Goal: Task Accomplishment & Management: Manage account settings

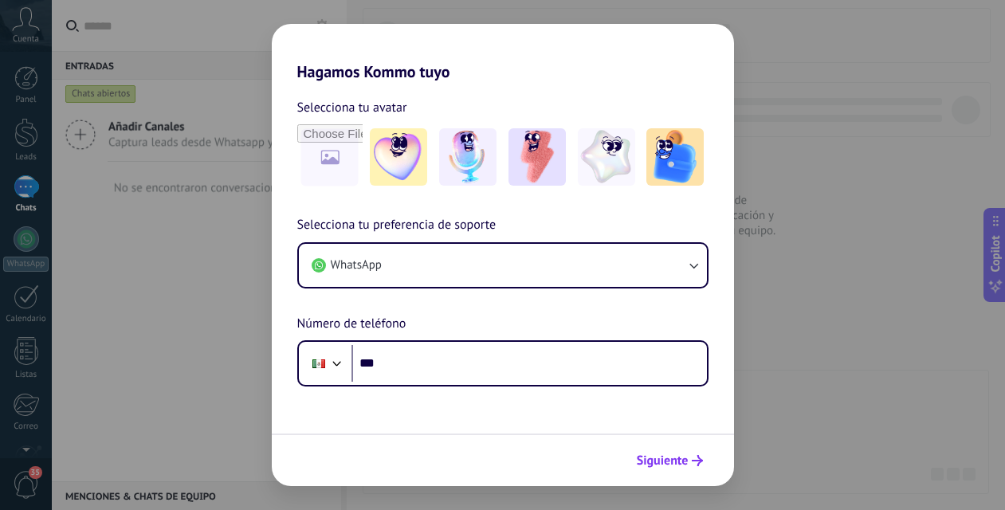
click at [672, 455] on span "Siguiente" at bounding box center [663, 460] width 52 height 11
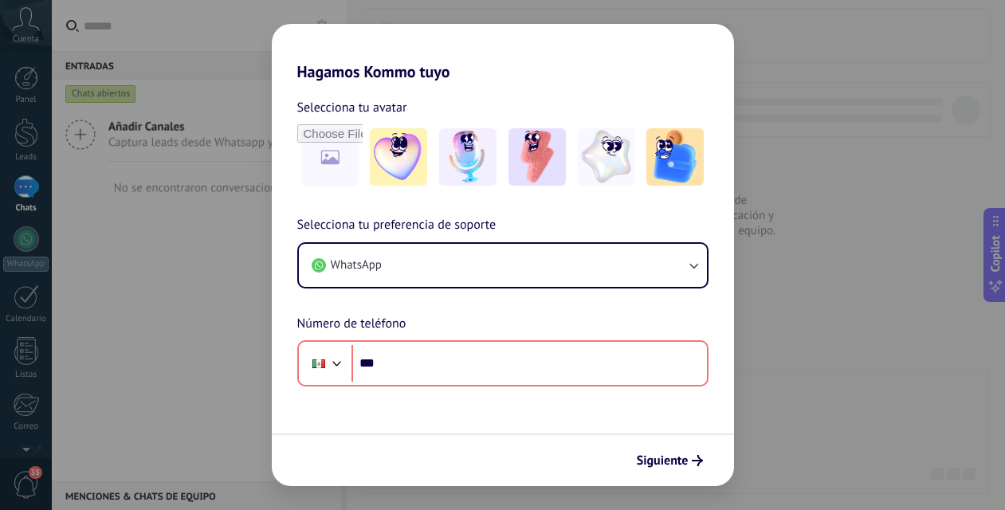
drag, startPoint x: 159, startPoint y: 403, endPoint x: 802, endPoint y: 80, distance: 719.4
click at [802, 80] on div "Hagamos Kommo tuyo Selecciona tu avatar Selecciona tu preferencia de soporte Wh…" at bounding box center [502, 255] width 1005 height 510
click at [292, 17] on div "Hagamos Kommo tuyo Selecciona tu avatar Selecciona tu preferencia de soporte Wh…" at bounding box center [502, 255] width 1005 height 510
click at [710, 26] on h2 "Hagamos Kommo tuyo" at bounding box center [503, 52] width 462 height 57
click at [329, 24] on h2 "Hagamos Kommo tuyo" at bounding box center [503, 52] width 462 height 57
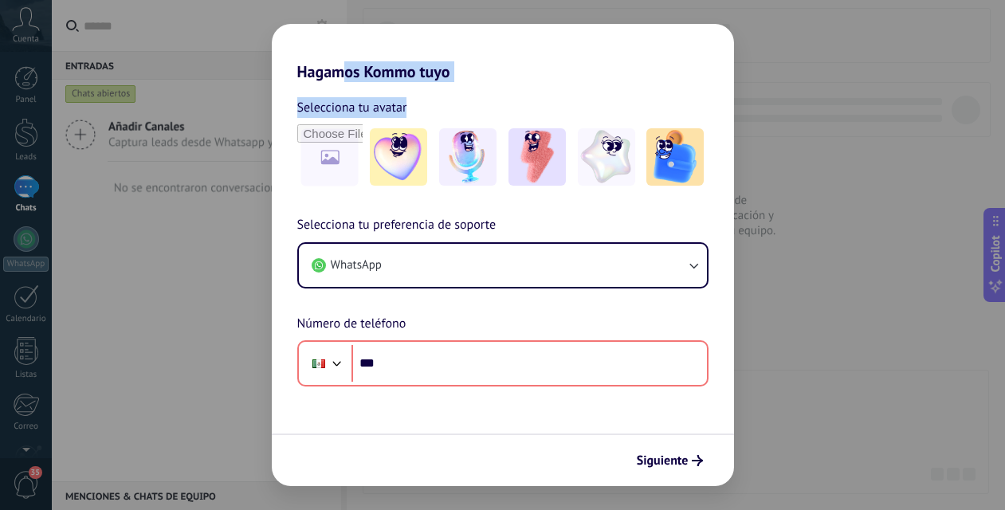
drag, startPoint x: 348, startPoint y: 52, endPoint x: 623, endPoint y: 109, distance: 281.7
click at [623, 109] on div "Hagamos Kommo tuyo Selecciona tu avatar Selecciona tu preferencia de soporte Wh…" at bounding box center [503, 255] width 462 height 462
click at [395, 164] on img at bounding box center [398, 156] width 57 height 57
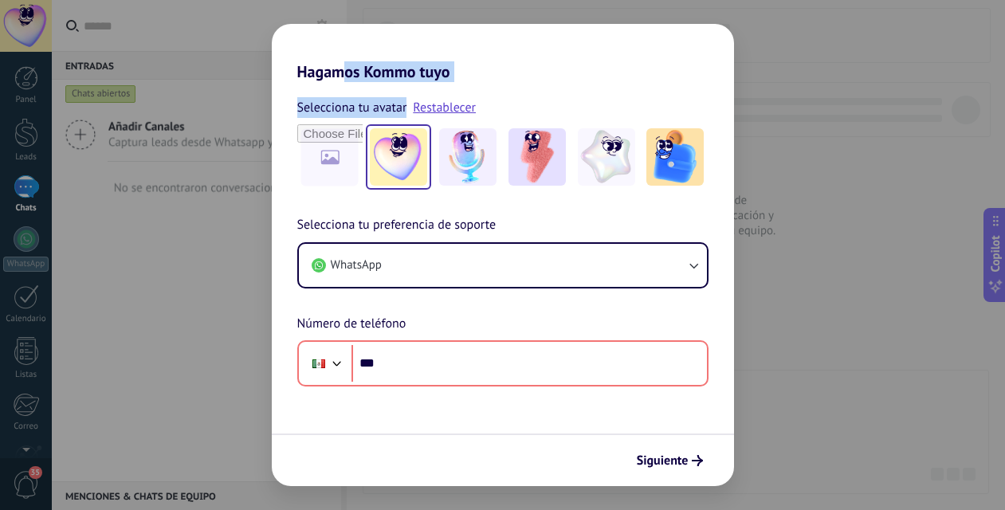
click at [395, 164] on img at bounding box center [398, 156] width 57 height 57
click at [407, 165] on img at bounding box center [398, 156] width 57 height 57
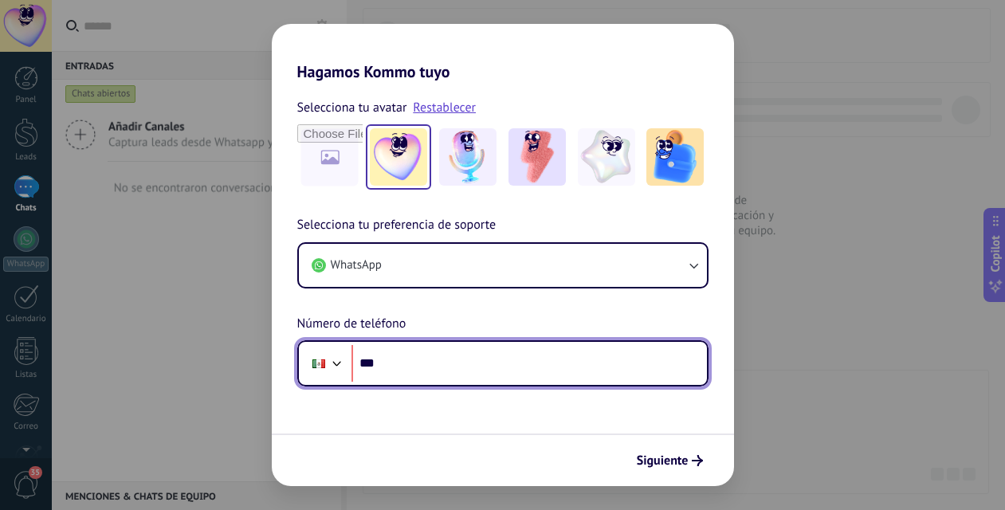
click at [422, 361] on input "***" at bounding box center [530, 363] width 356 height 37
type input "**********"
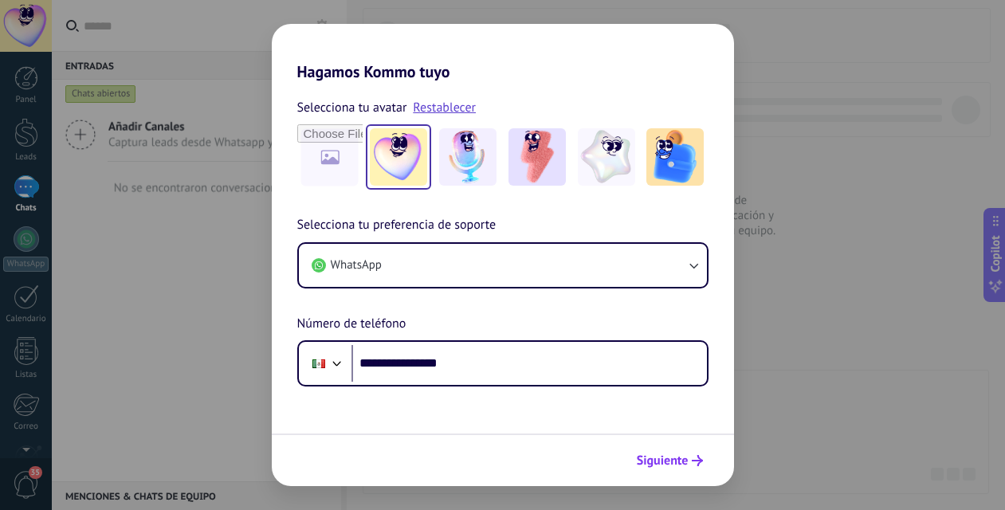
click at [682, 458] on span "Siguiente" at bounding box center [663, 460] width 52 height 11
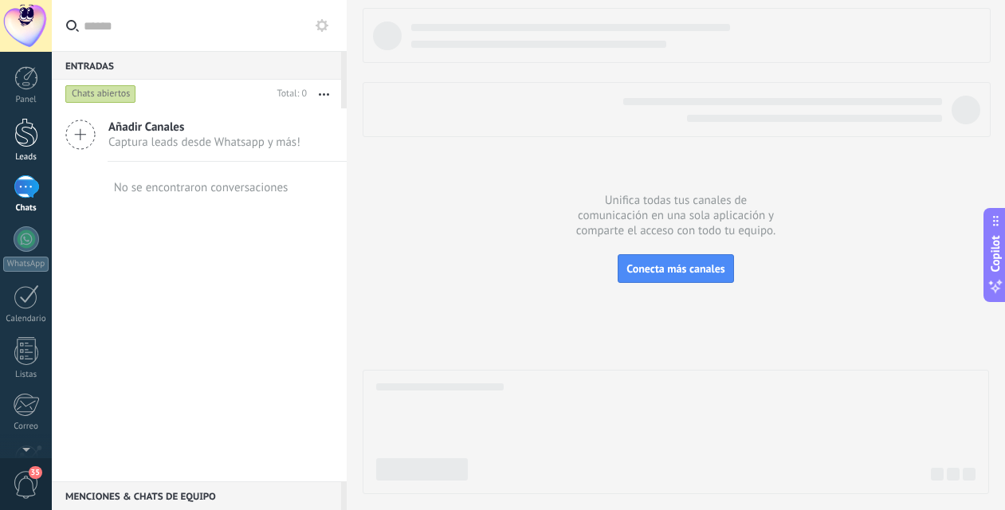
click at [35, 143] on div at bounding box center [26, 132] width 24 height 29
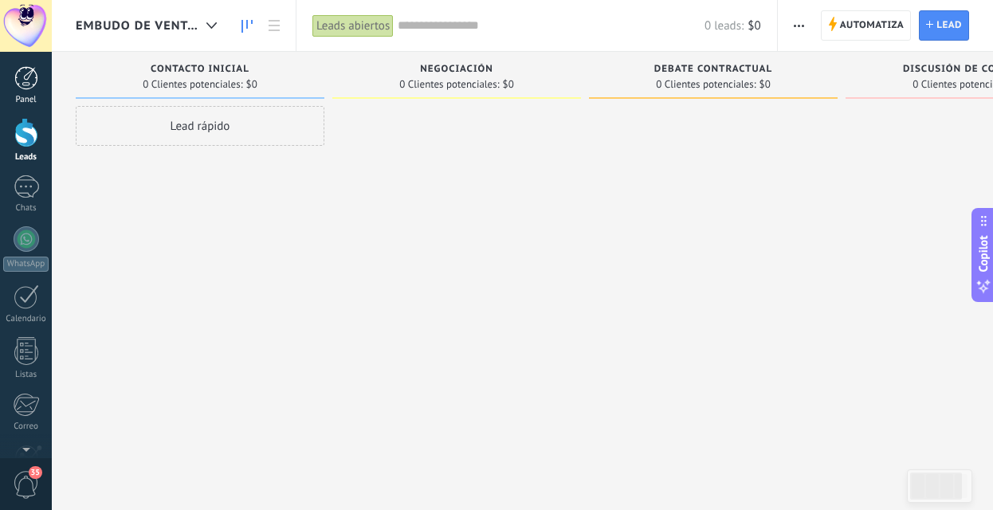
click at [28, 84] on div at bounding box center [26, 78] width 24 height 24
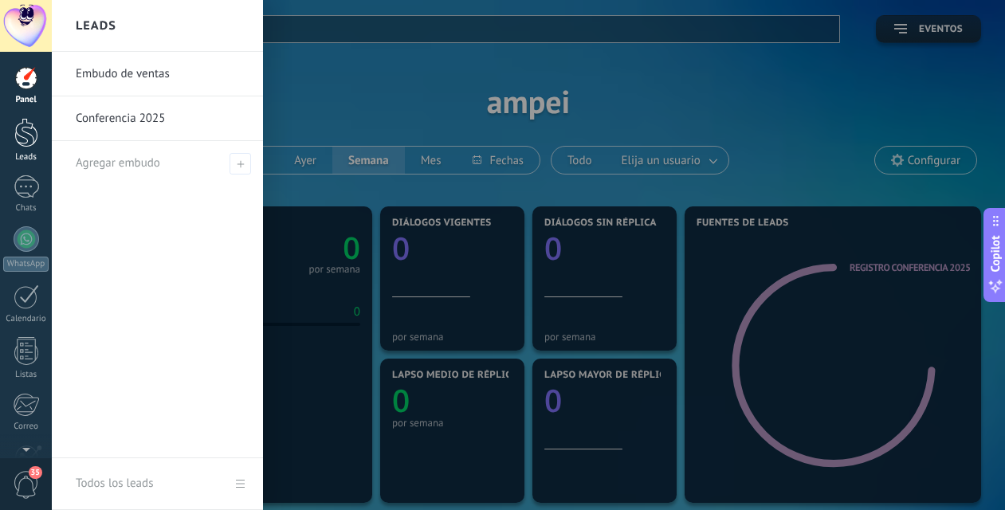
click at [22, 136] on div at bounding box center [26, 132] width 24 height 29
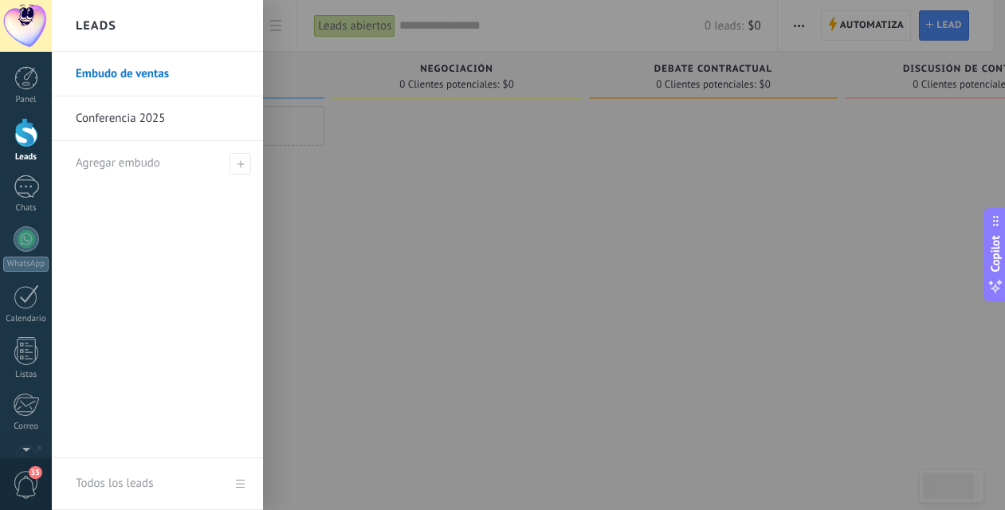
click at [19, 139] on div at bounding box center [26, 132] width 24 height 29
click at [104, 123] on link "Conferencia 2025" at bounding box center [161, 118] width 171 height 45
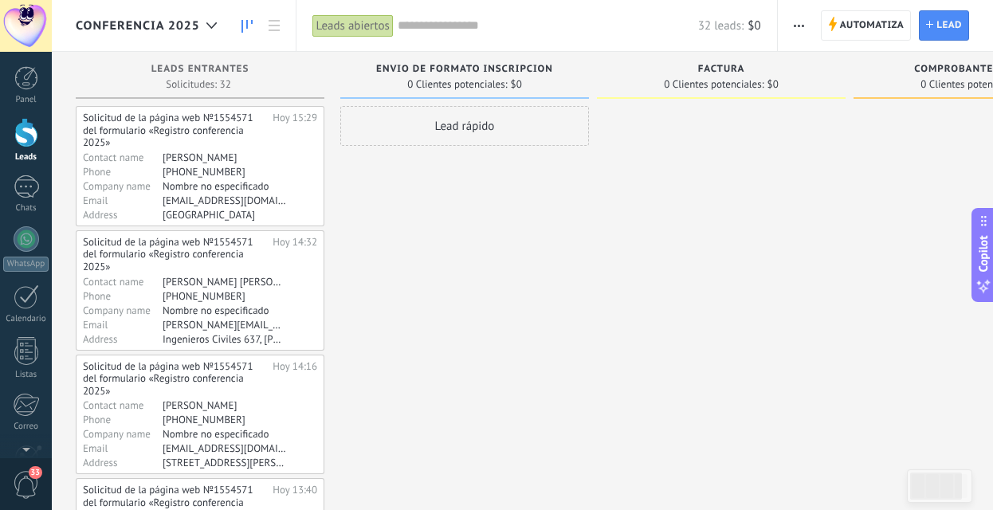
click at [797, 29] on span "button" at bounding box center [799, 25] width 10 height 30
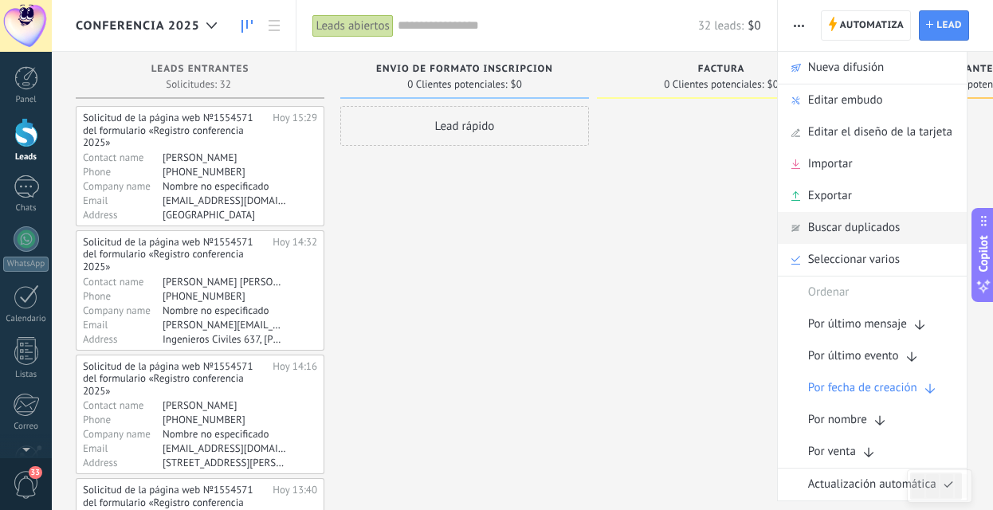
click at [826, 225] on span "Buscar duplicados" at bounding box center [854, 228] width 92 height 32
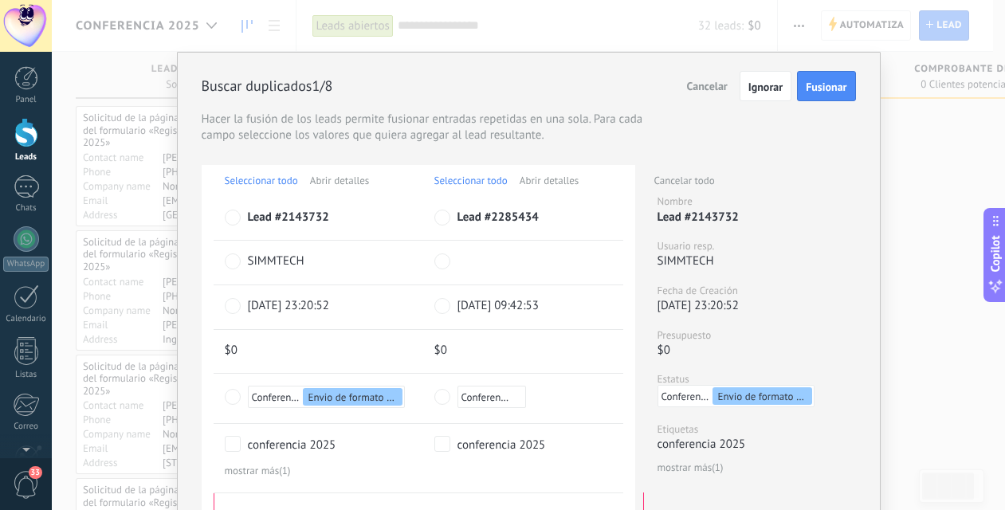
drag, startPoint x: 852, startPoint y: 300, endPoint x: 836, endPoint y: 485, distance: 185.6
click at [836, 485] on div "Buscar duplicados 1/8 Fusionar Ignorar Cancelar Hacer la fusión de los leads pe…" at bounding box center [529, 497] width 654 height 841
click at [836, 90] on span "Fusionar" at bounding box center [826, 86] width 41 height 11
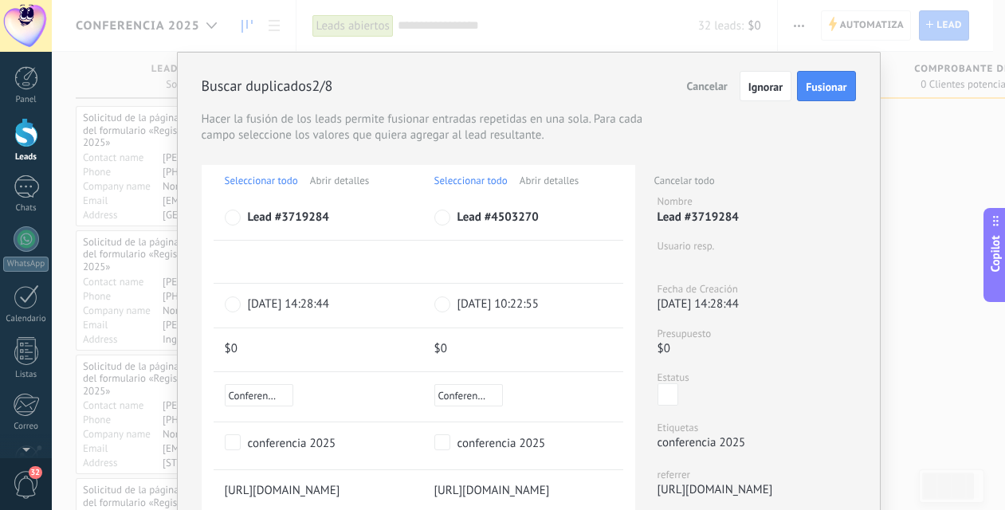
click at [836, 90] on span "Fusionar" at bounding box center [826, 86] width 41 height 11
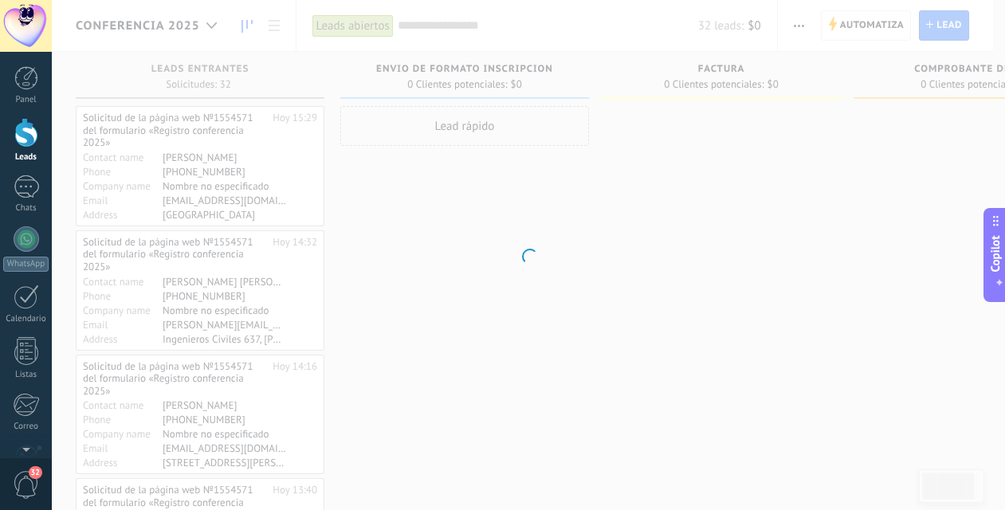
click at [836, 90] on body ".abecls-1,.abecls-2{fill-rule:evenodd}.abecls-2{fill:#fff} .abhcls-1{fill:none}…" at bounding box center [502, 255] width 1005 height 510
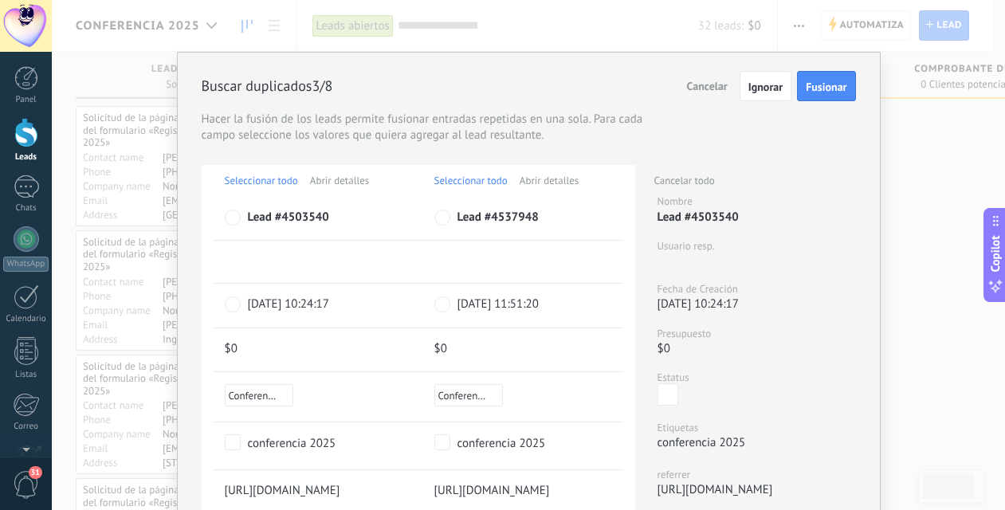
click at [836, 90] on span "Fusionar" at bounding box center [826, 86] width 41 height 11
click at [836, 92] on span "Fusionar" at bounding box center [826, 86] width 41 height 11
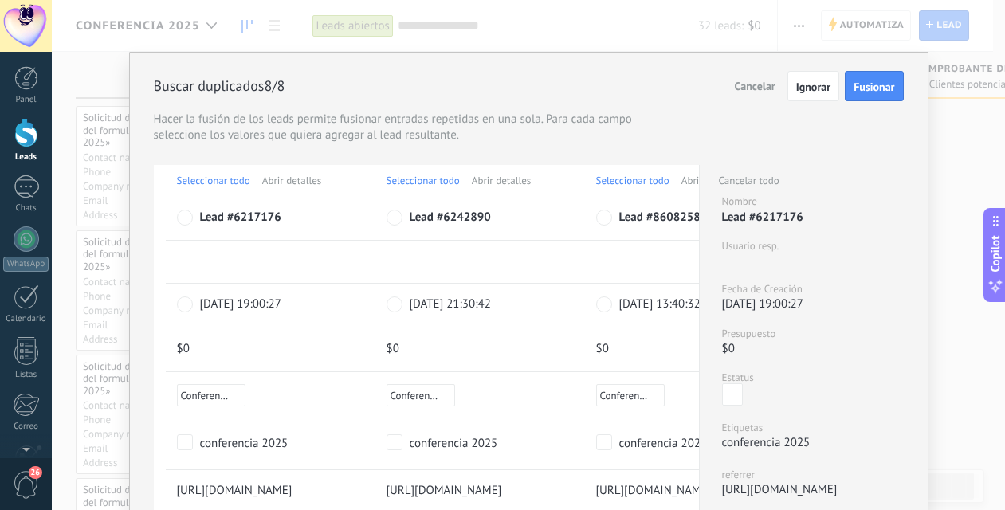
click at [883, 78] on button "Fusionar" at bounding box center [874, 86] width 58 height 30
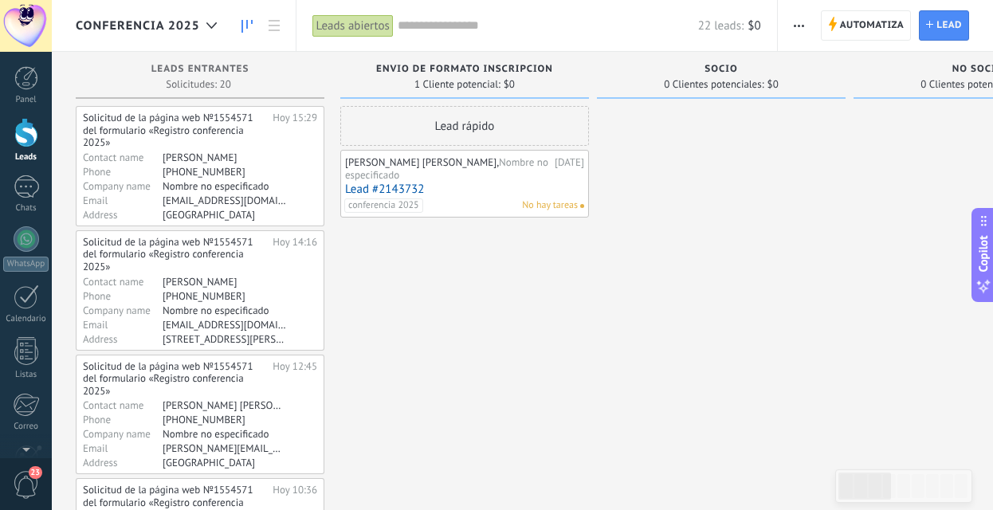
click at [485, 169] on div "[PERSON_NAME] [PERSON_NAME], Nombre no especificado" at bounding box center [448, 168] width 206 height 25
